Goal: Information Seeking & Learning: Check status

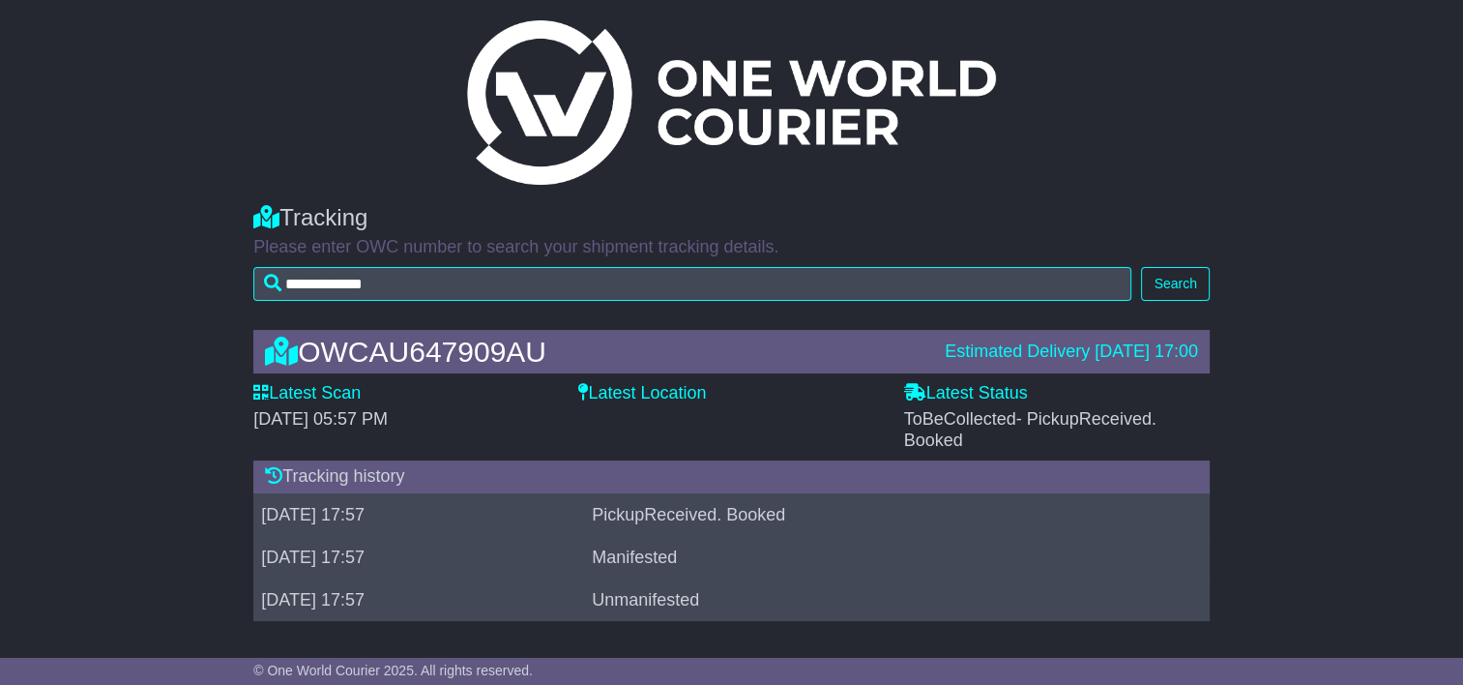
scroll to position [17, 0]
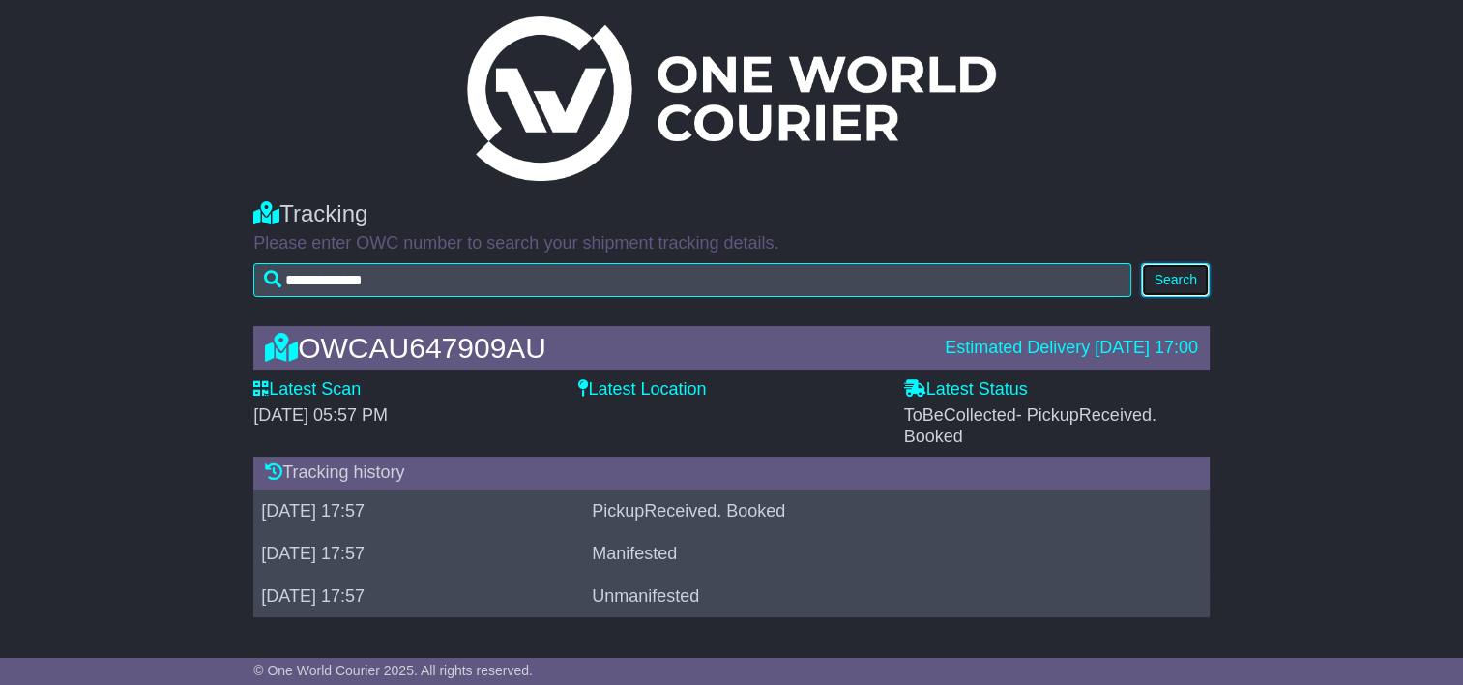
click at [1189, 269] on button "Search" at bounding box center [1175, 280] width 68 height 34
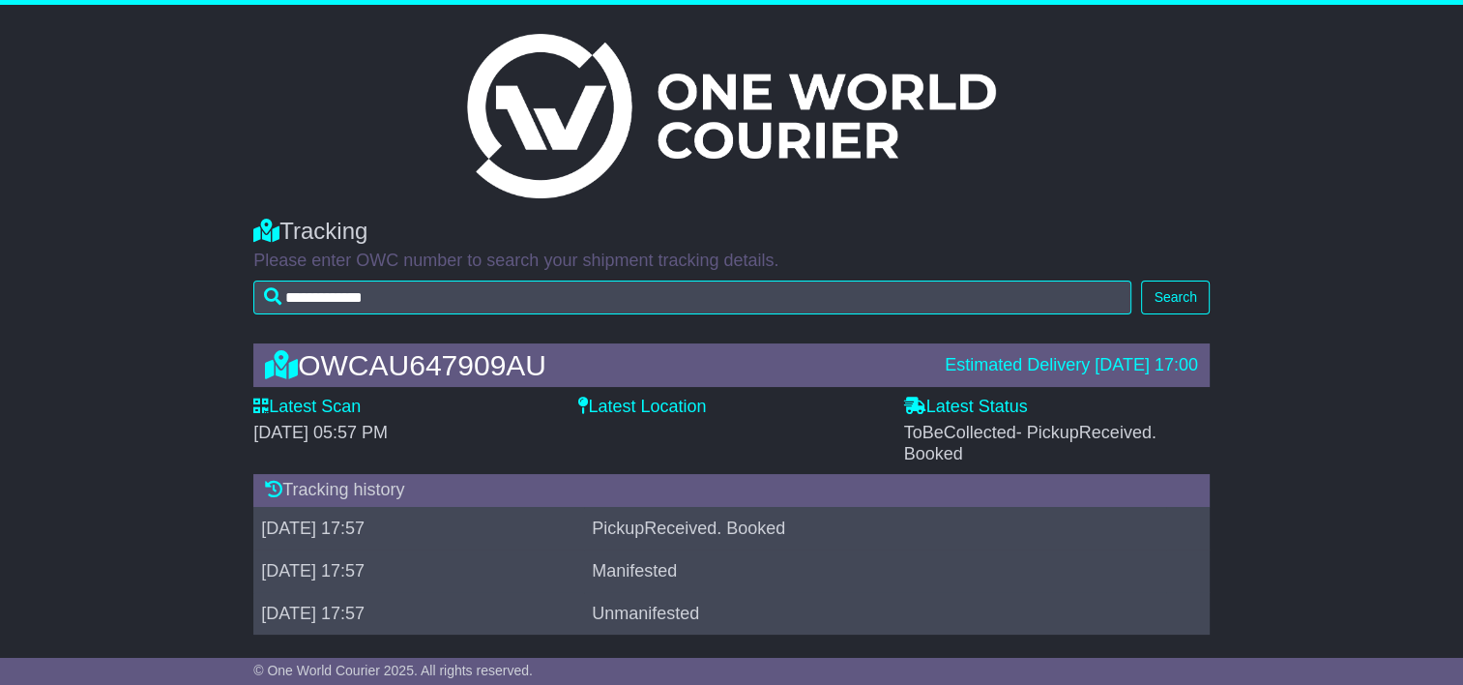
click at [648, 401] on label "Latest Location" at bounding box center [642, 407] width 128 height 21
drag, startPoint x: 648, startPoint y: 401, endPoint x: 664, endPoint y: 398, distance: 16.7
click at [664, 398] on label "Latest Location" at bounding box center [642, 407] width 128 height 21
click at [742, 441] on div "Latest Location" at bounding box center [731, 431] width 325 height 68
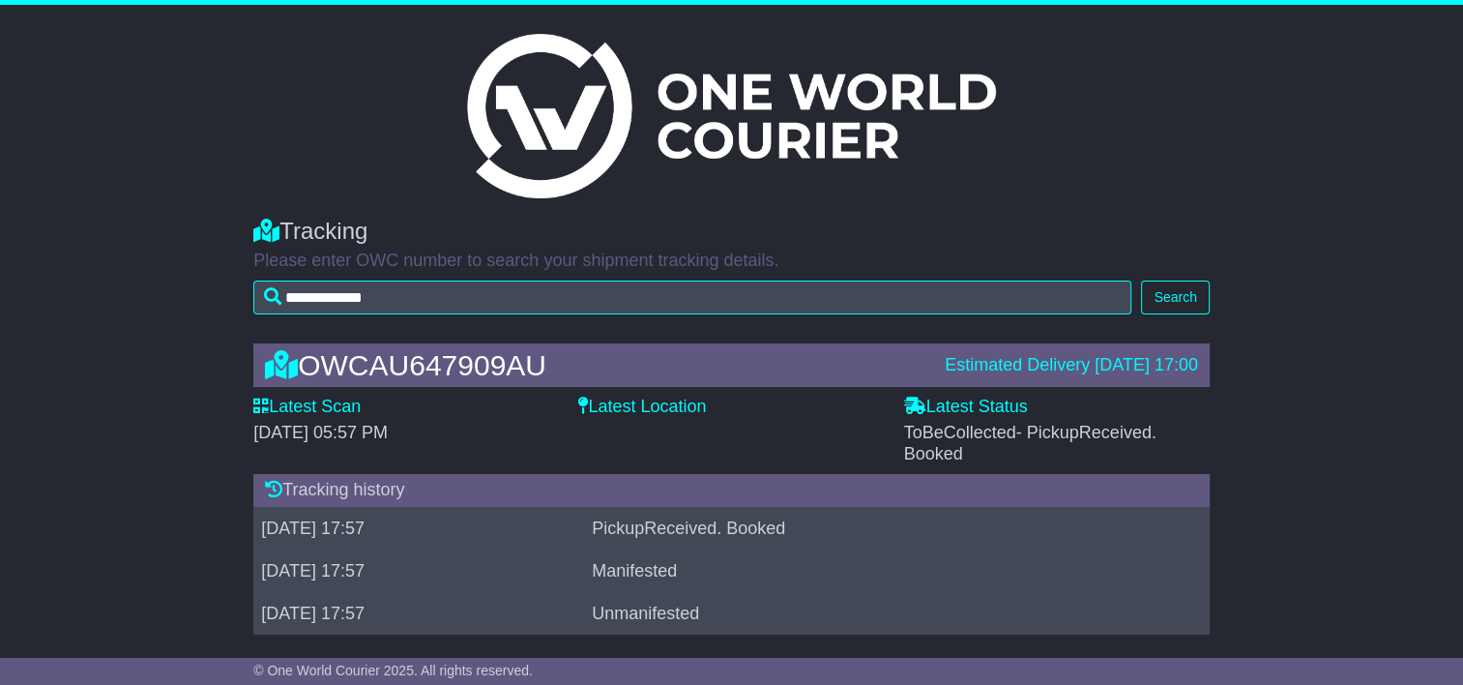
click at [307, 404] on label "Latest Scan" at bounding box center [306, 407] width 107 height 21
